Goal: Complete application form

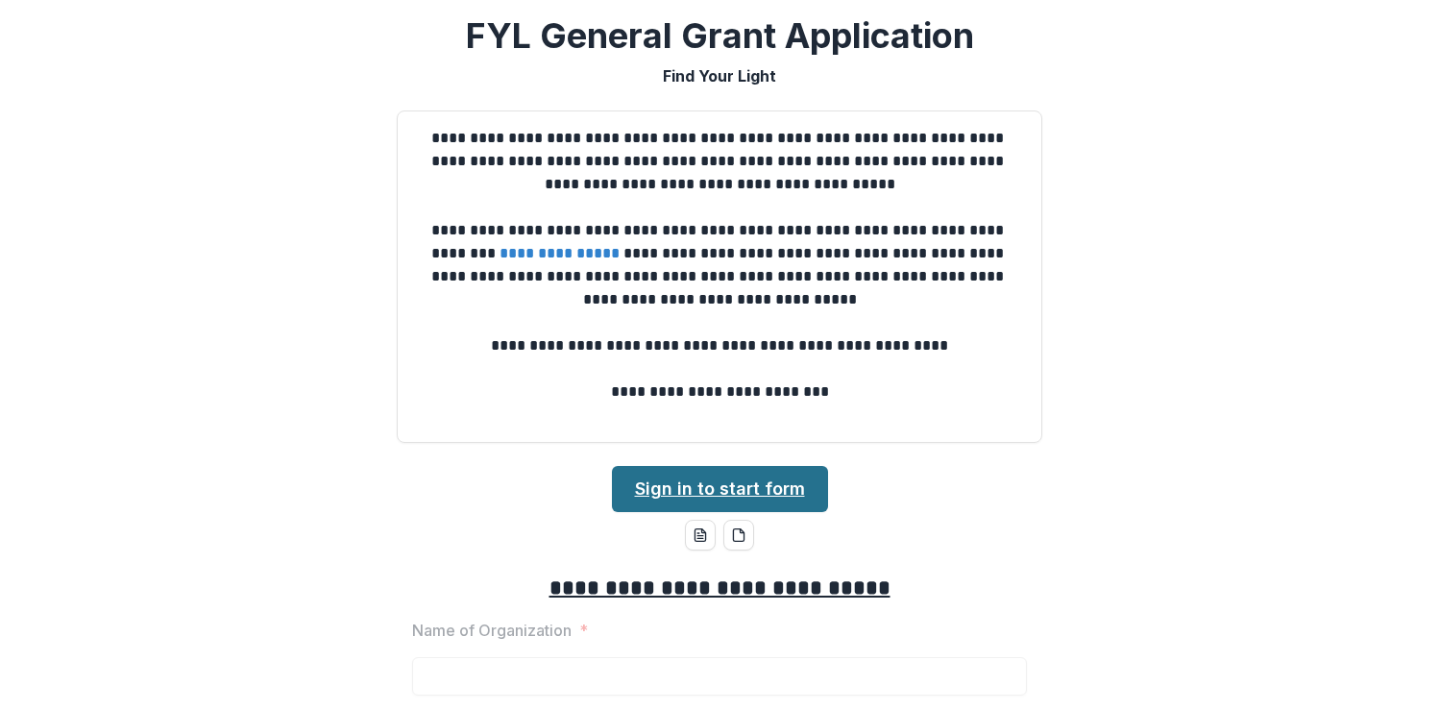
click at [774, 478] on link "Sign in to start form" at bounding box center [720, 489] width 216 height 46
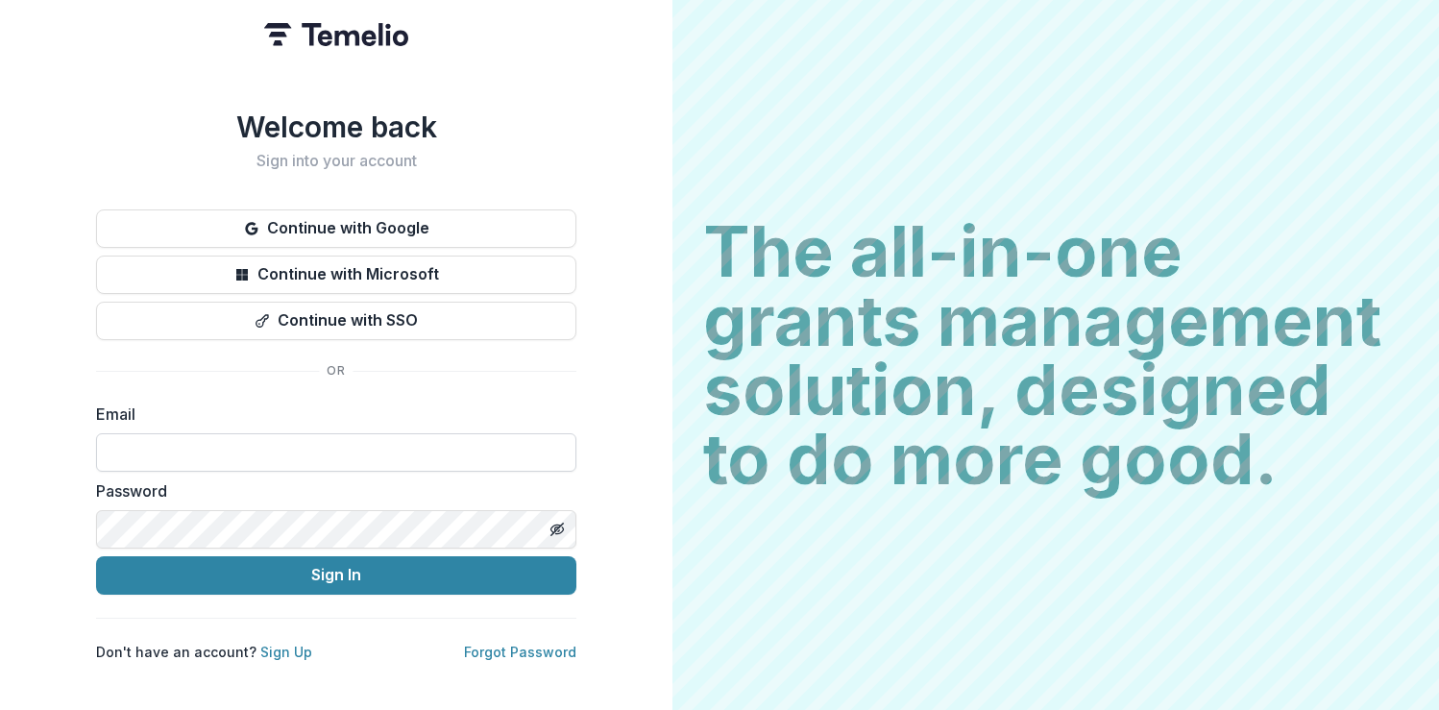
click at [297, 446] on input at bounding box center [336, 452] width 480 height 38
click at [289, 458] on input at bounding box center [336, 452] width 480 height 38
click at [648, 350] on div "Welcome back Sign into your account Continue with Google Continue with Microsof…" at bounding box center [336, 355] width 672 height 710
click at [275, 450] on input at bounding box center [336, 452] width 480 height 38
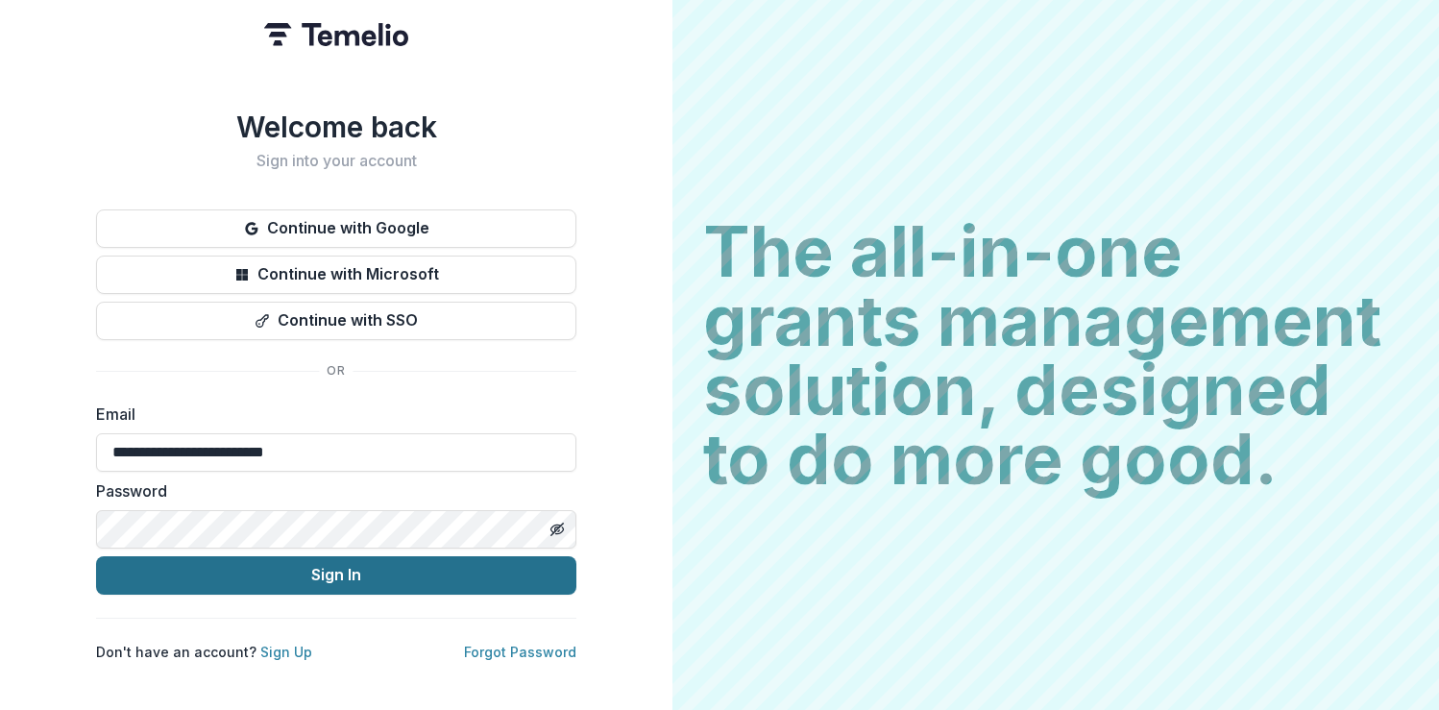
click at [366, 556] on button "Sign In" at bounding box center [336, 575] width 480 height 38
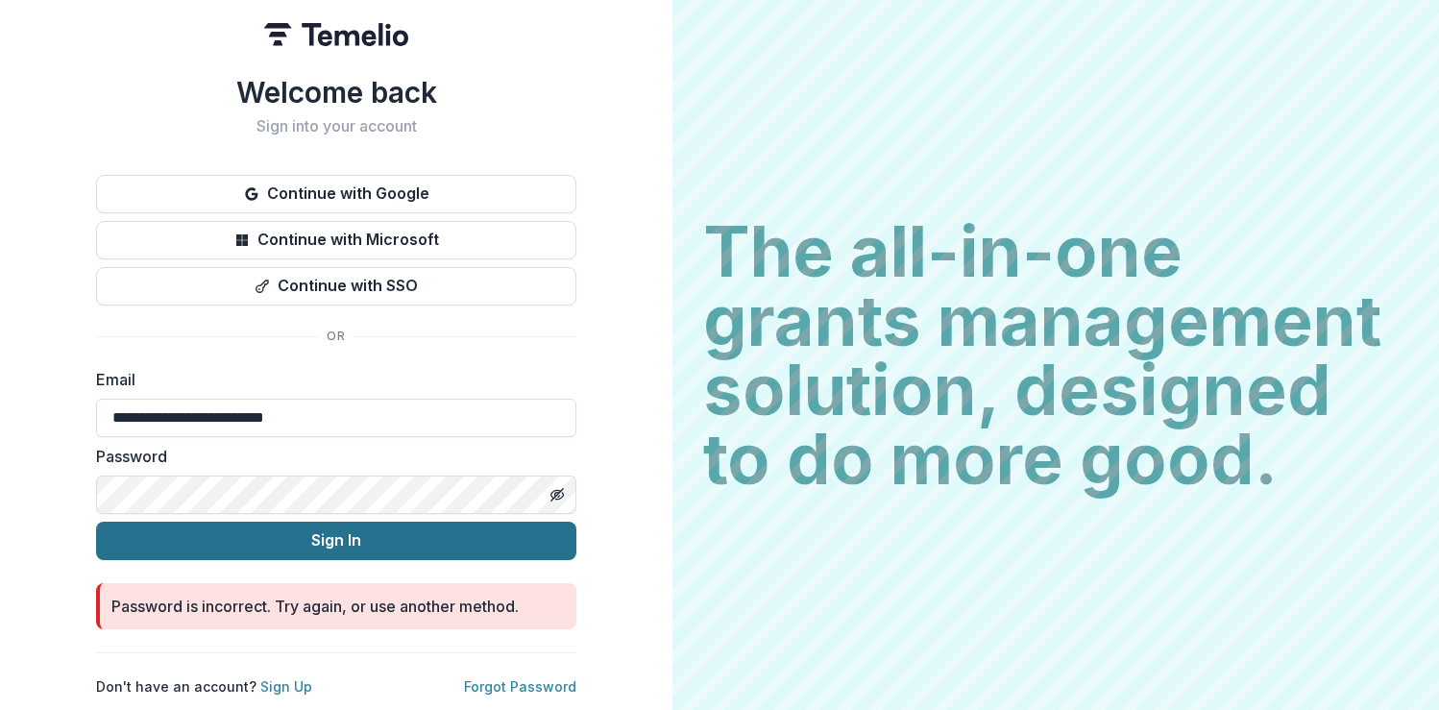
click at [254, 529] on button "Sign In" at bounding box center [336, 540] width 480 height 38
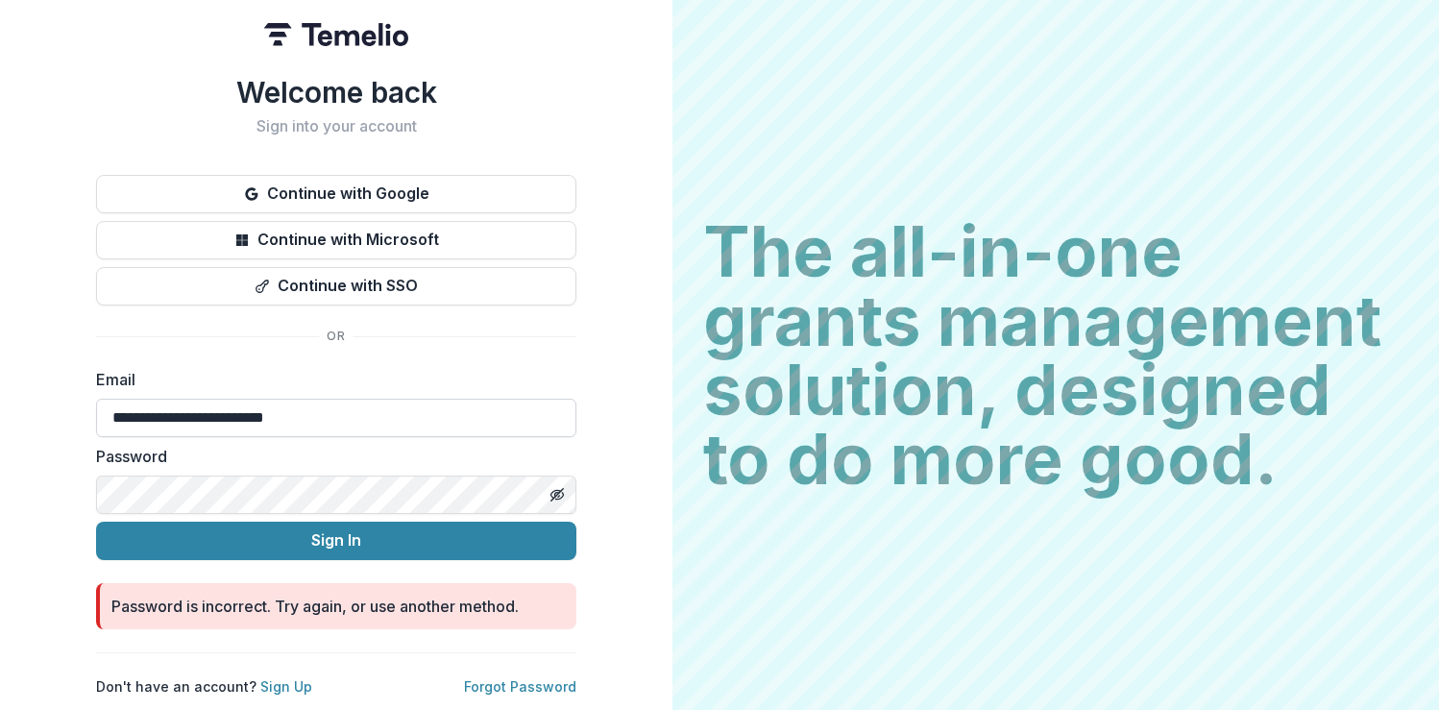
click at [164, 411] on input "**********" at bounding box center [336, 418] width 480 height 38
click at [329, 415] on input "**********" at bounding box center [336, 418] width 480 height 38
type input "**********"
click at [441, 512] on form "**********" at bounding box center [336, 498] width 480 height 261
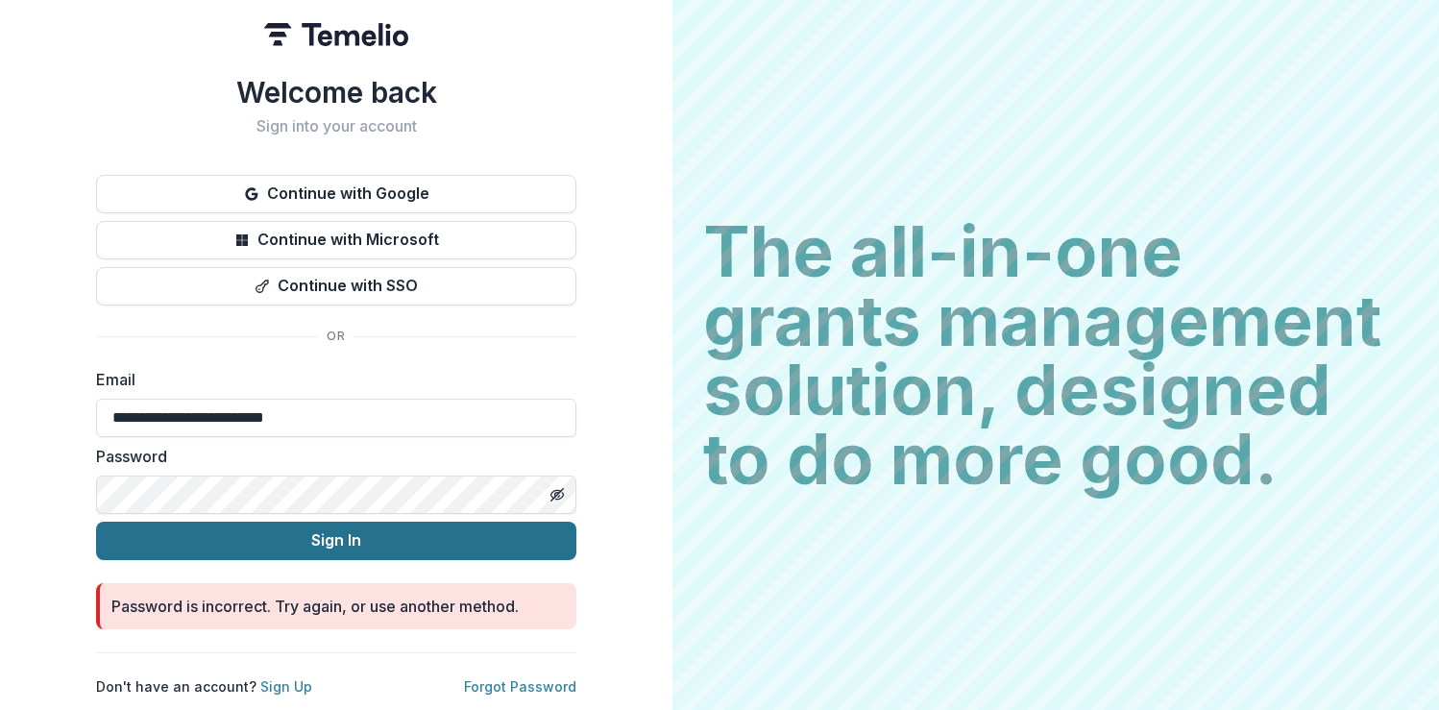
click at [443, 528] on button "Sign In" at bounding box center [336, 540] width 480 height 38
click at [165, 529] on button "Sign In" at bounding box center [336, 540] width 480 height 38
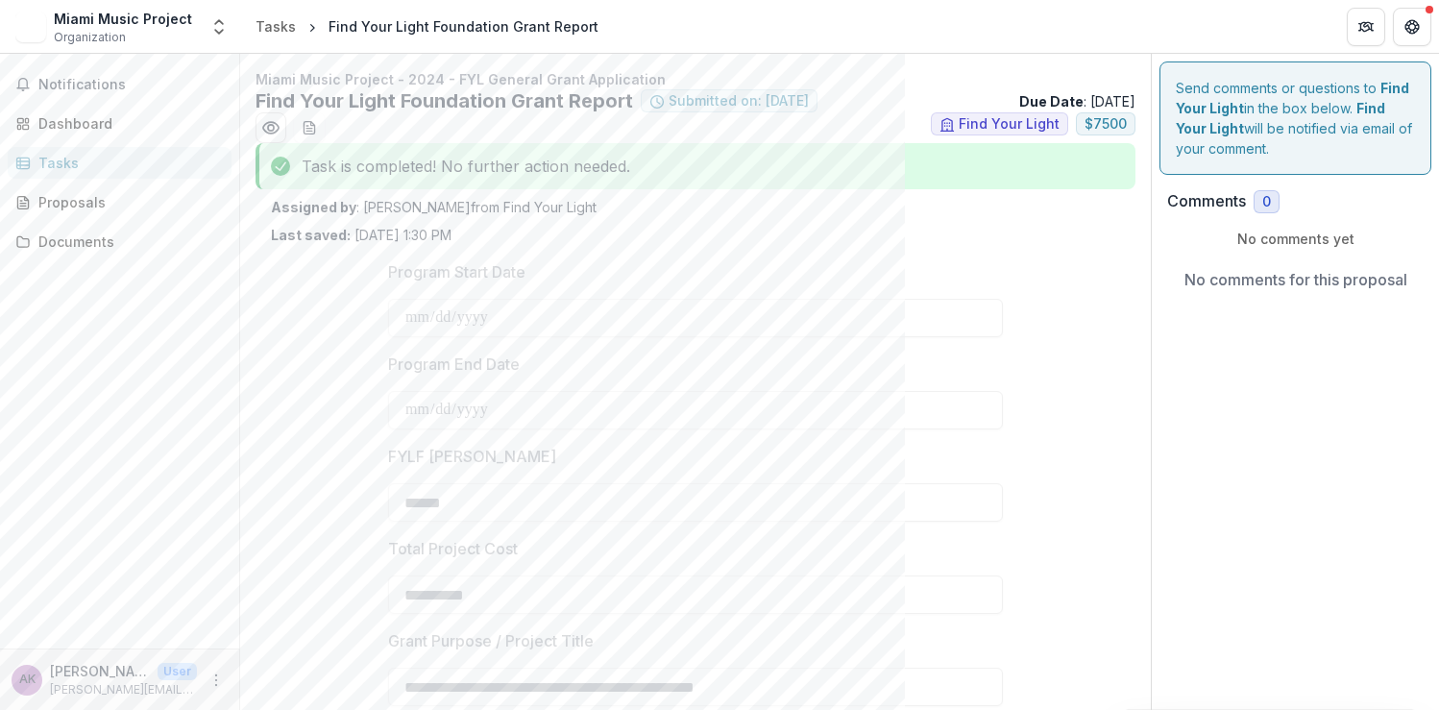
scroll to position [5, 0]
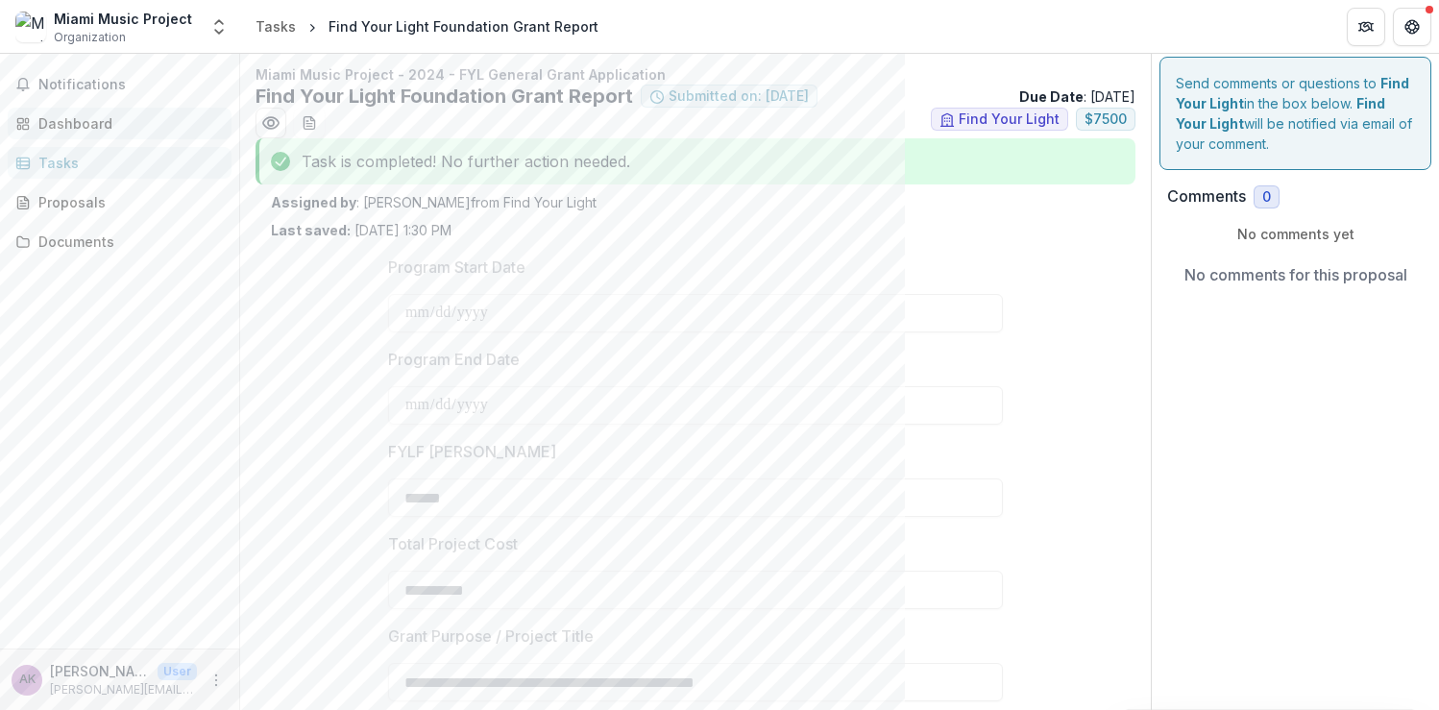
click at [93, 118] on div "Dashboard" at bounding box center [127, 123] width 178 height 20
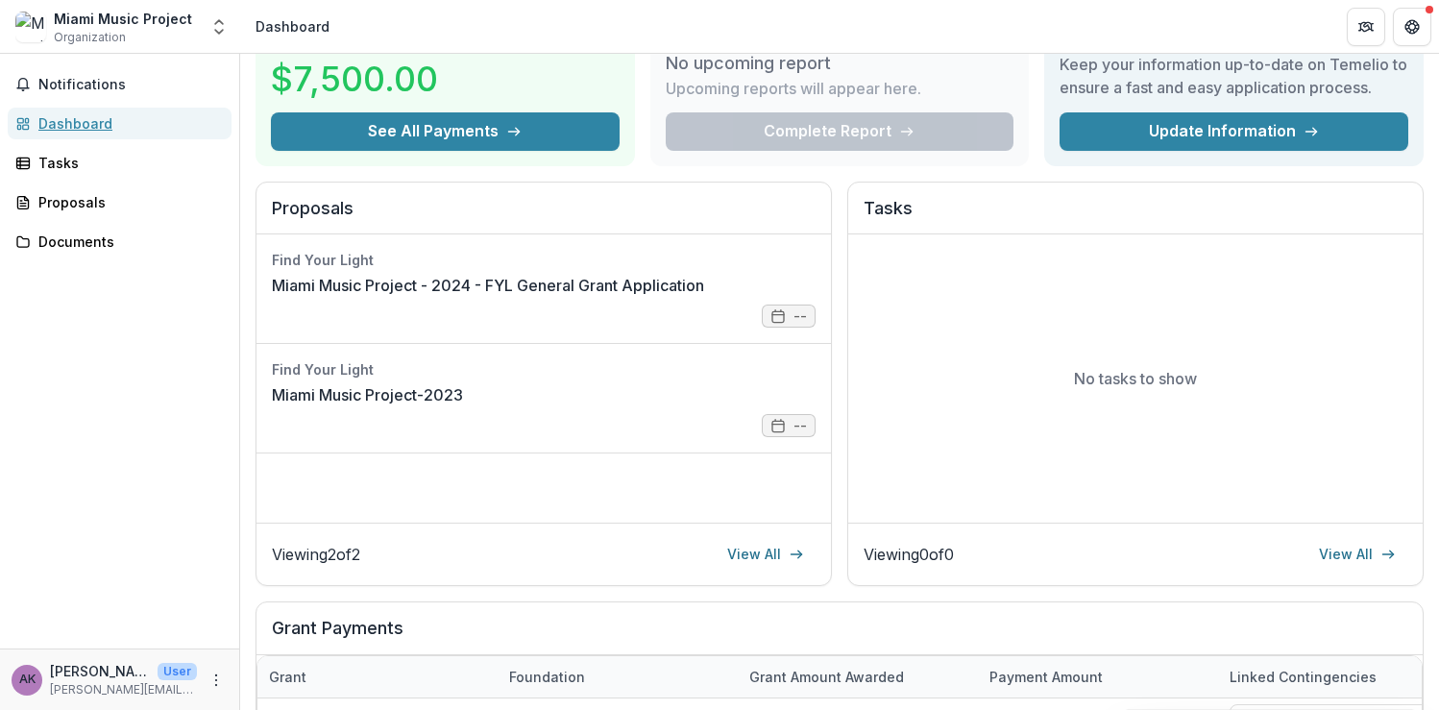
scroll to position [109, 0]
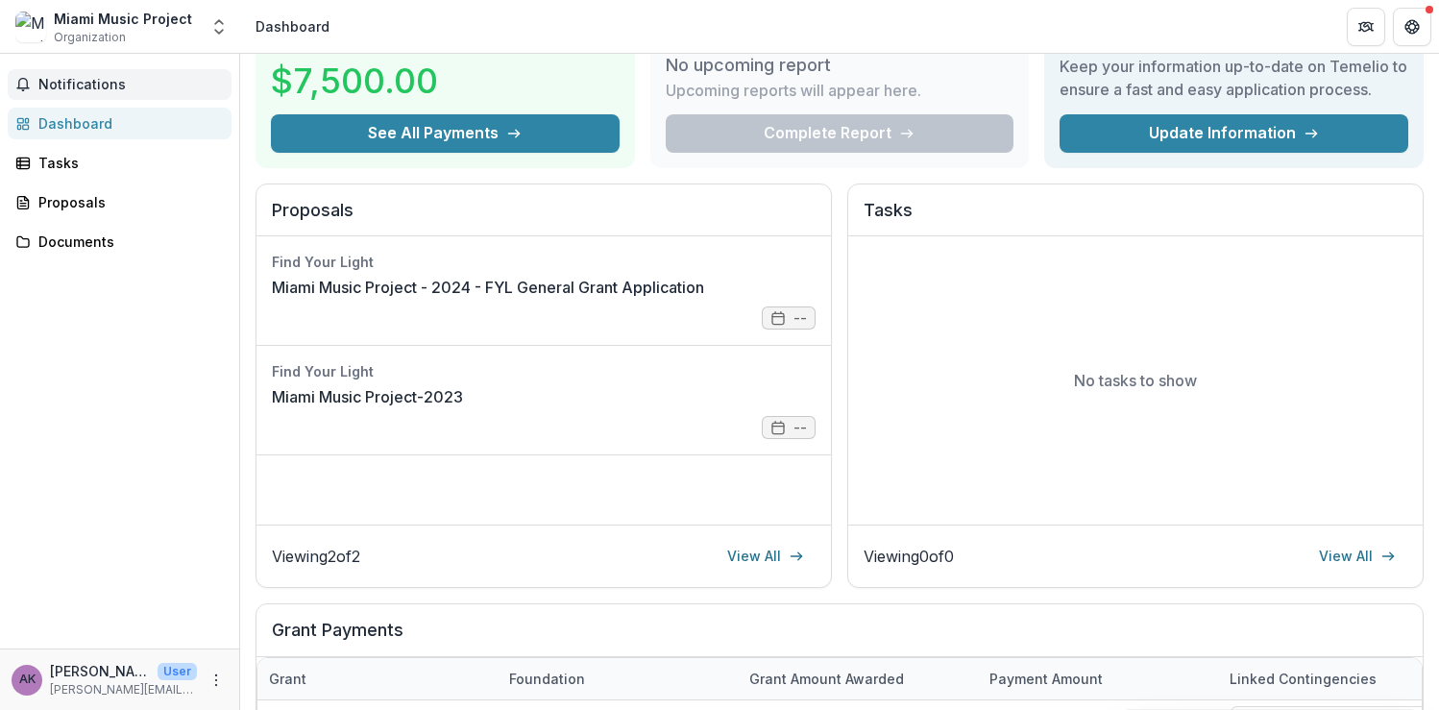
click at [86, 85] on span "Notifications" at bounding box center [130, 85] width 185 height 16
click at [92, 207] on div "Proposals" at bounding box center [127, 202] width 178 height 20
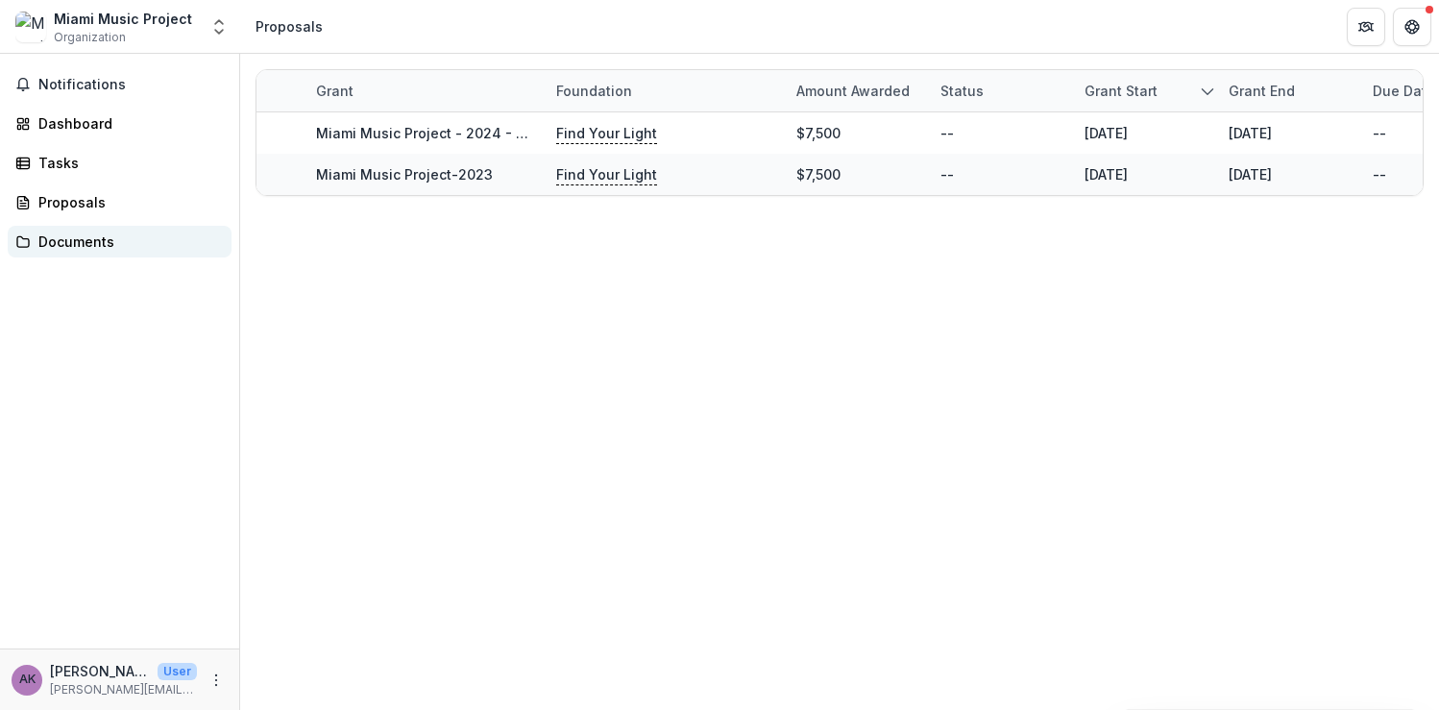
click at [93, 251] on div "Documents" at bounding box center [127, 241] width 178 height 20
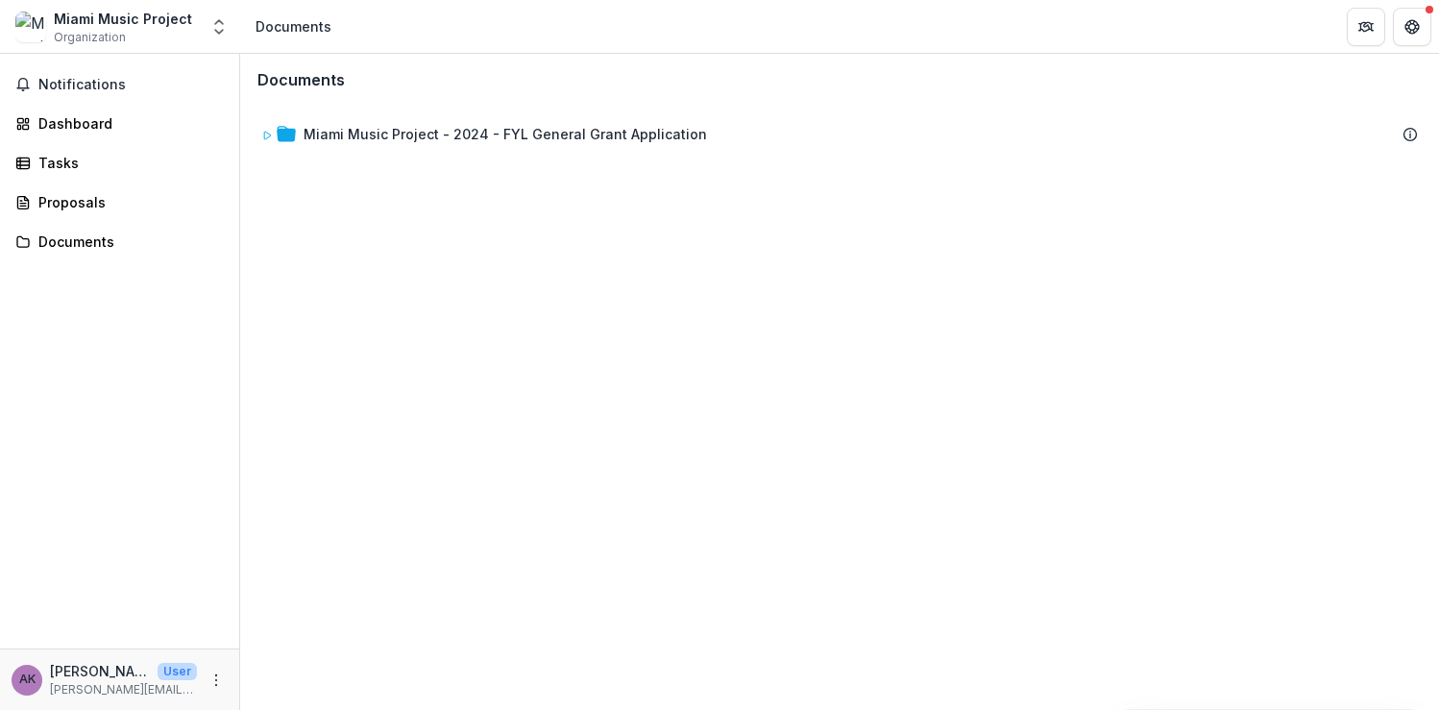
click at [129, 20] on div "Miami Music Project" at bounding box center [123, 19] width 138 height 20
click at [80, 77] on span "Notifications" at bounding box center [130, 85] width 185 height 16
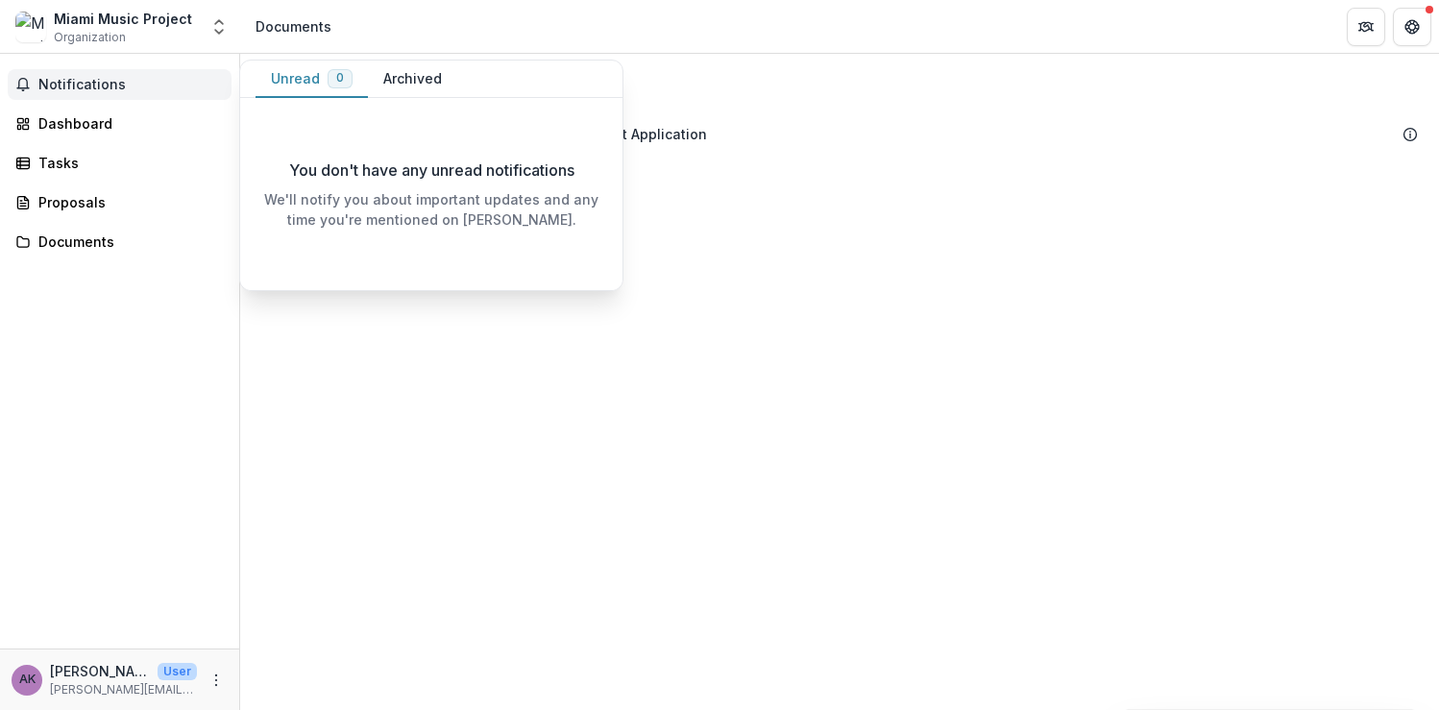
click at [80, 77] on span "Notifications" at bounding box center [130, 85] width 185 height 16
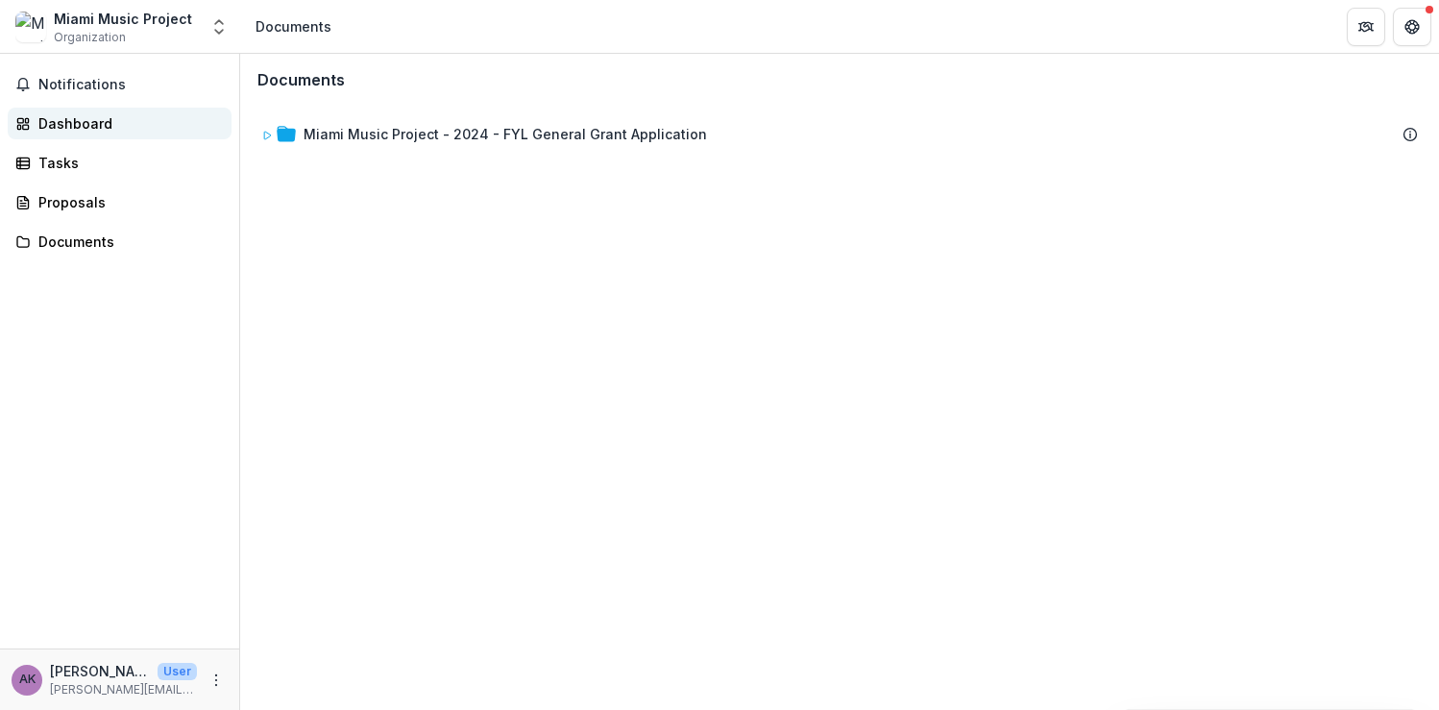
click at [59, 123] on div "Dashboard" at bounding box center [127, 123] width 178 height 20
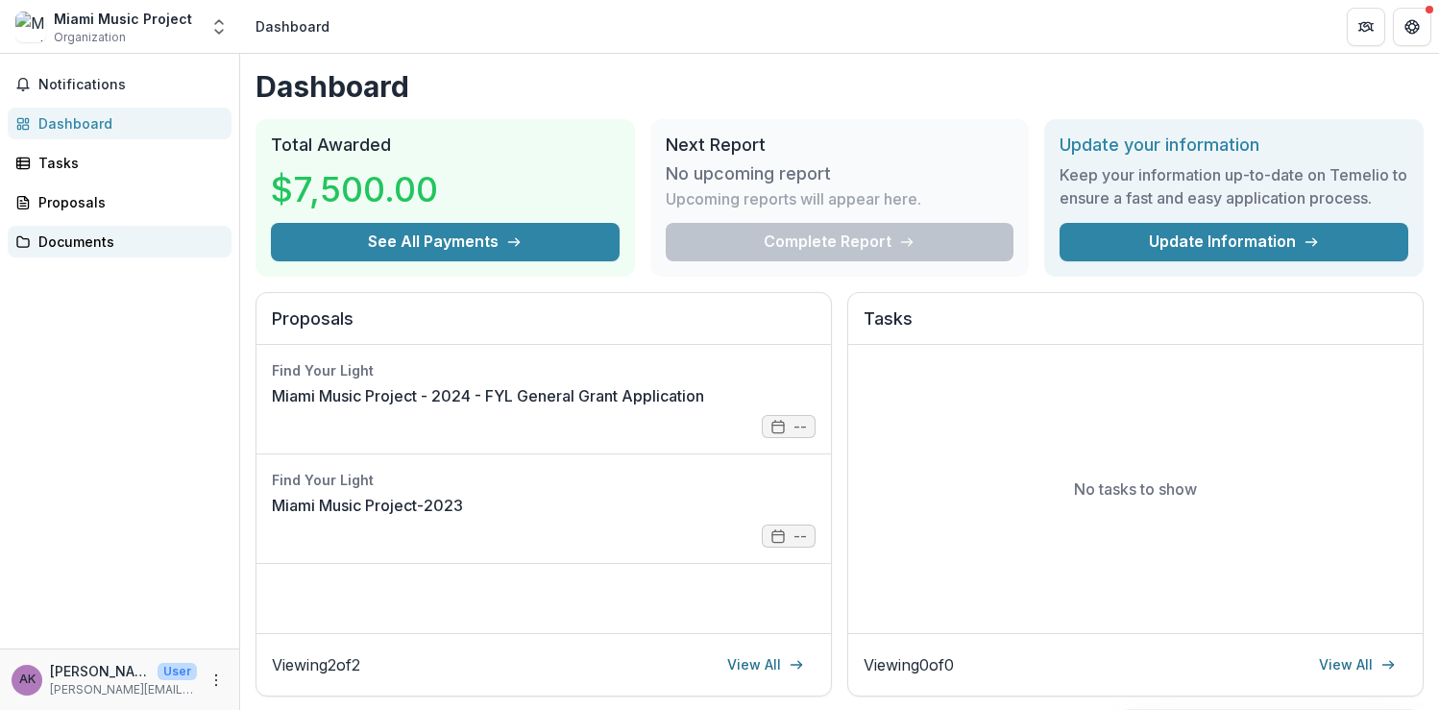
click at [88, 241] on div "Documents" at bounding box center [127, 241] width 178 height 20
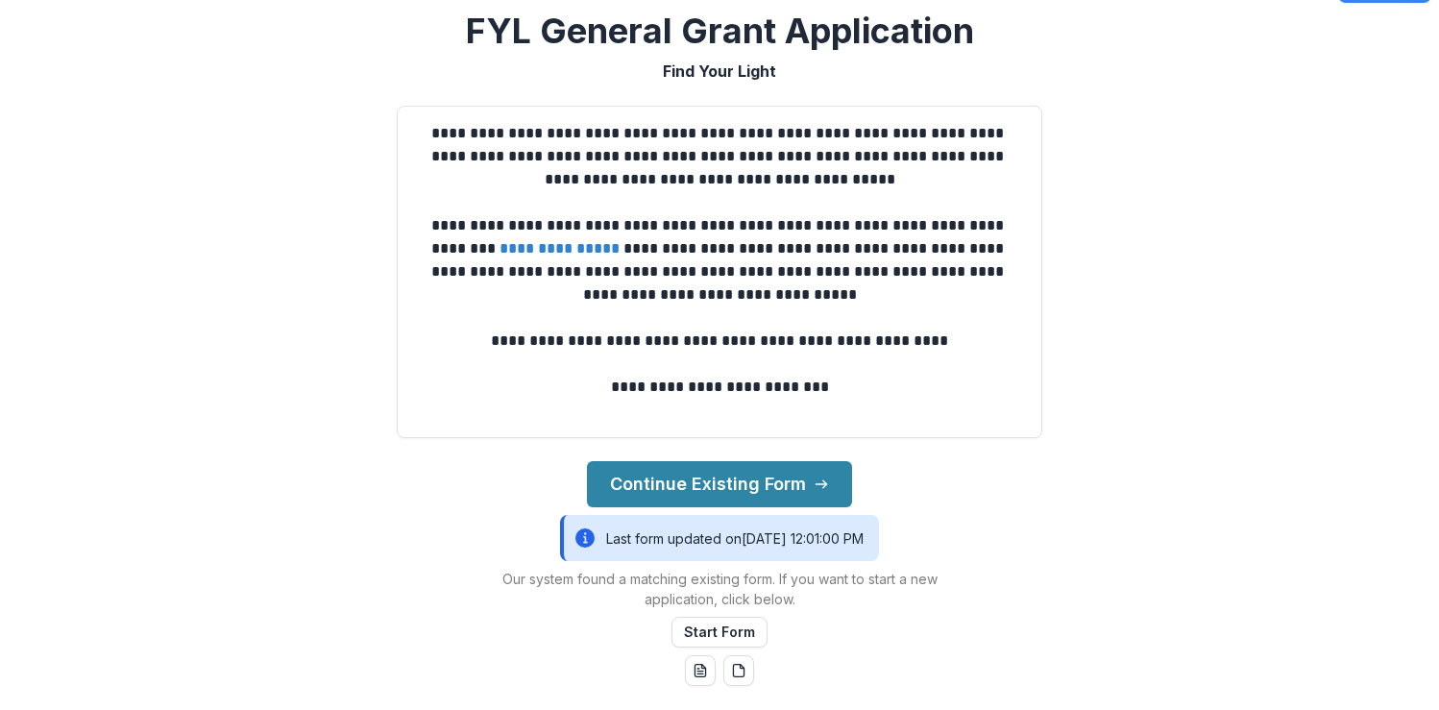
scroll to position [44, 0]
click at [733, 628] on button "Start Form" at bounding box center [719, 631] width 96 height 31
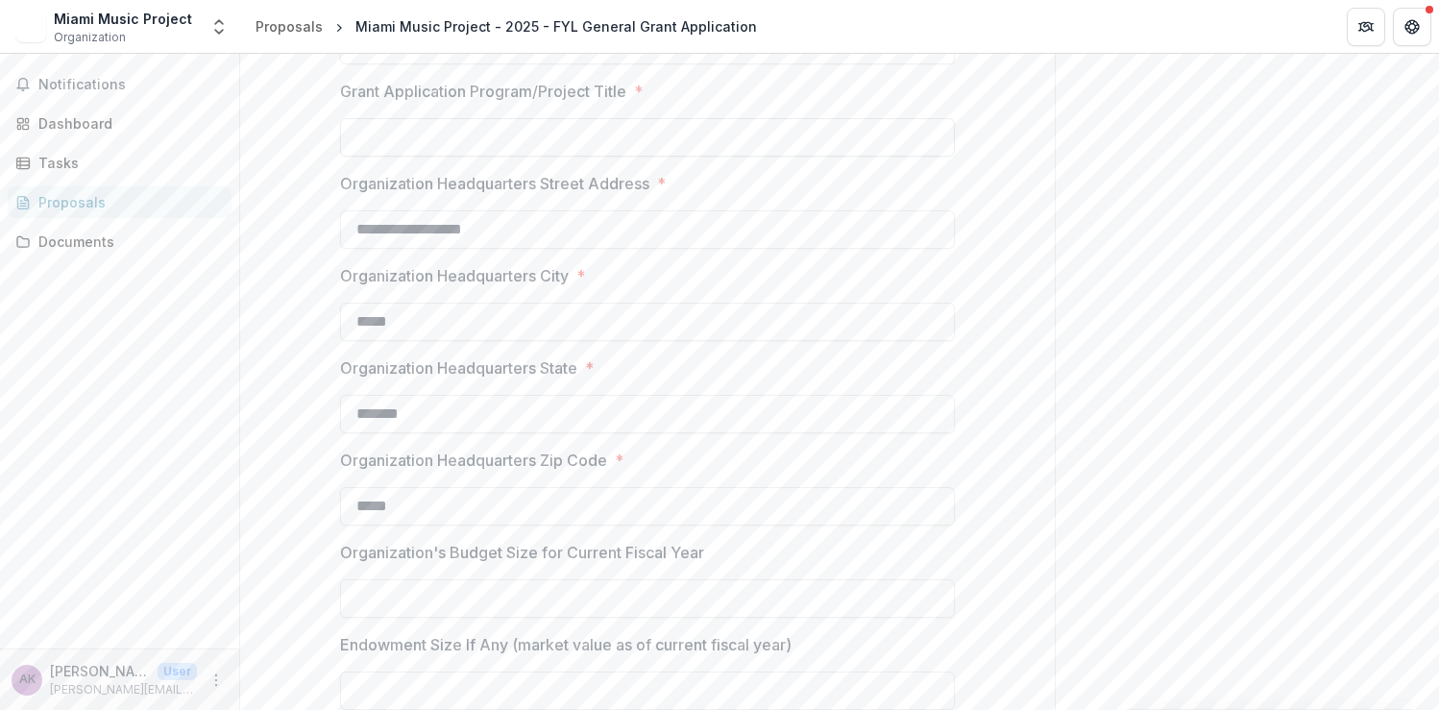
scroll to position [556, 0]
